Goal: Obtain resource: Download file/media

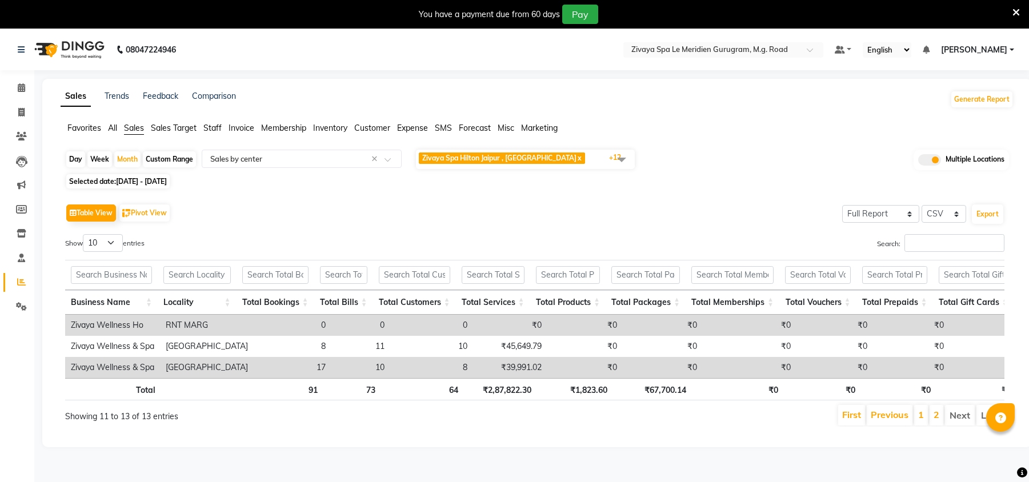
select select "full_report"
select select "csv"
